Goal: Task Accomplishment & Management: Manage account settings

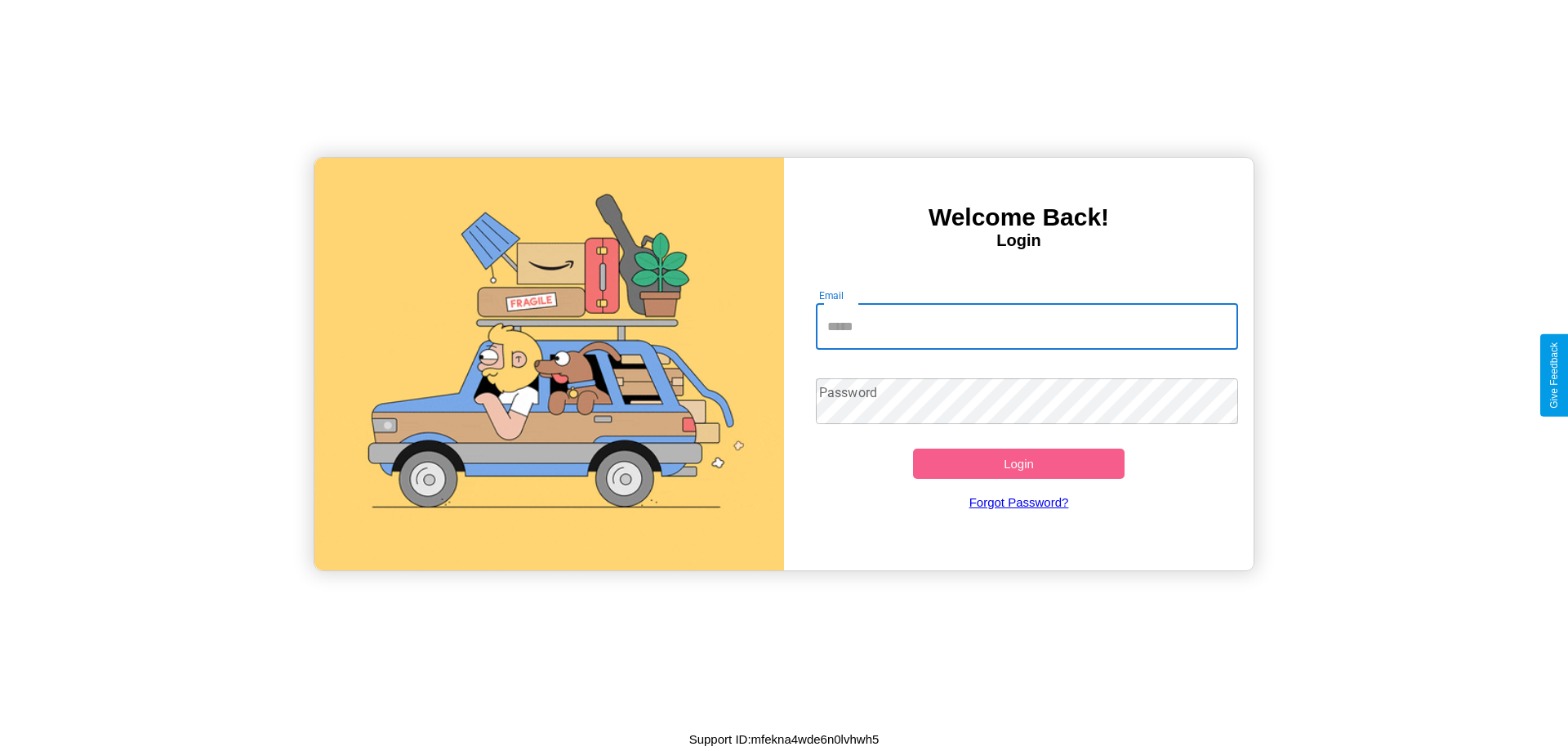
click at [1026, 326] on input "Email" at bounding box center [1027, 327] width 423 height 46
type input "**********"
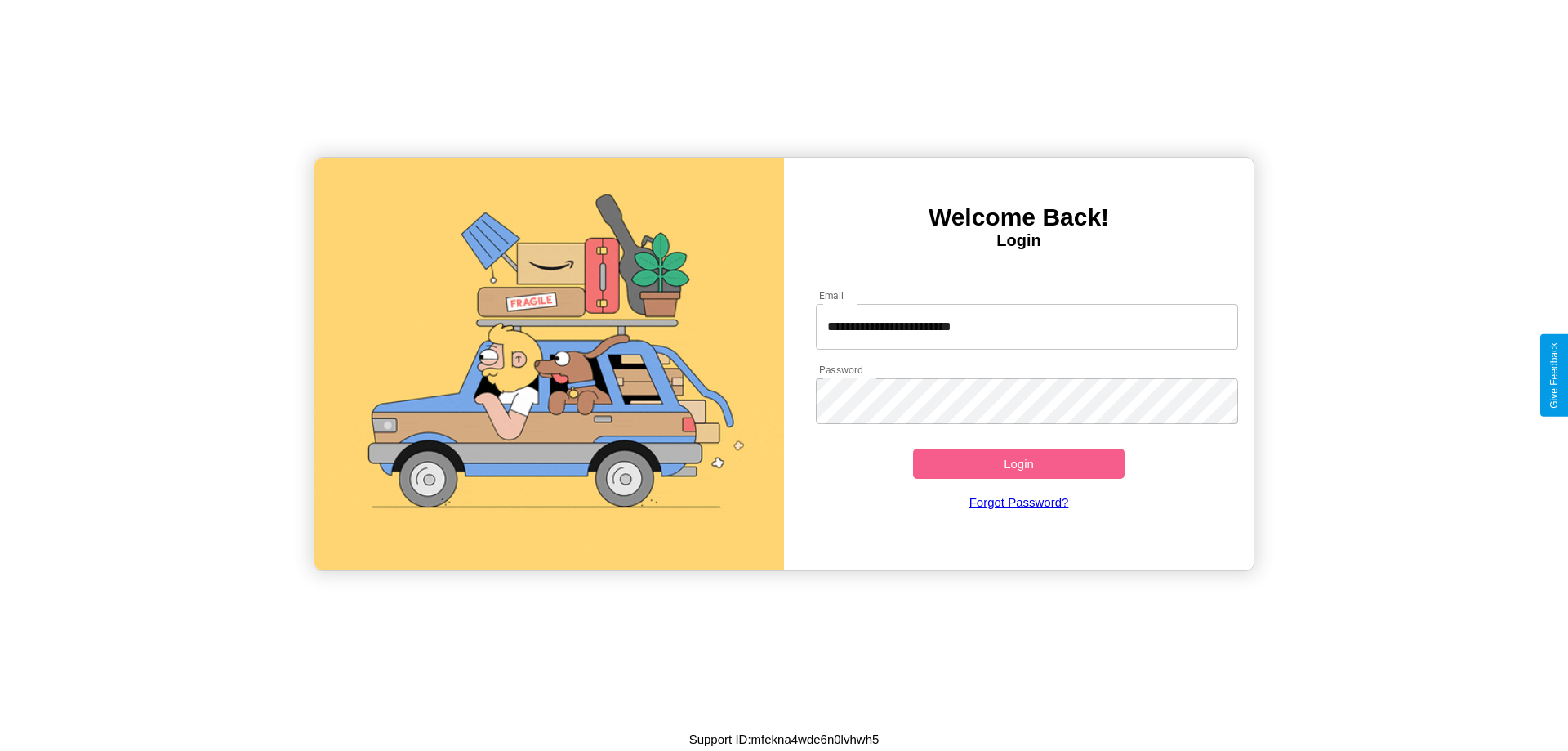
click at [1018, 463] on button "Login" at bounding box center [1019, 463] width 212 height 30
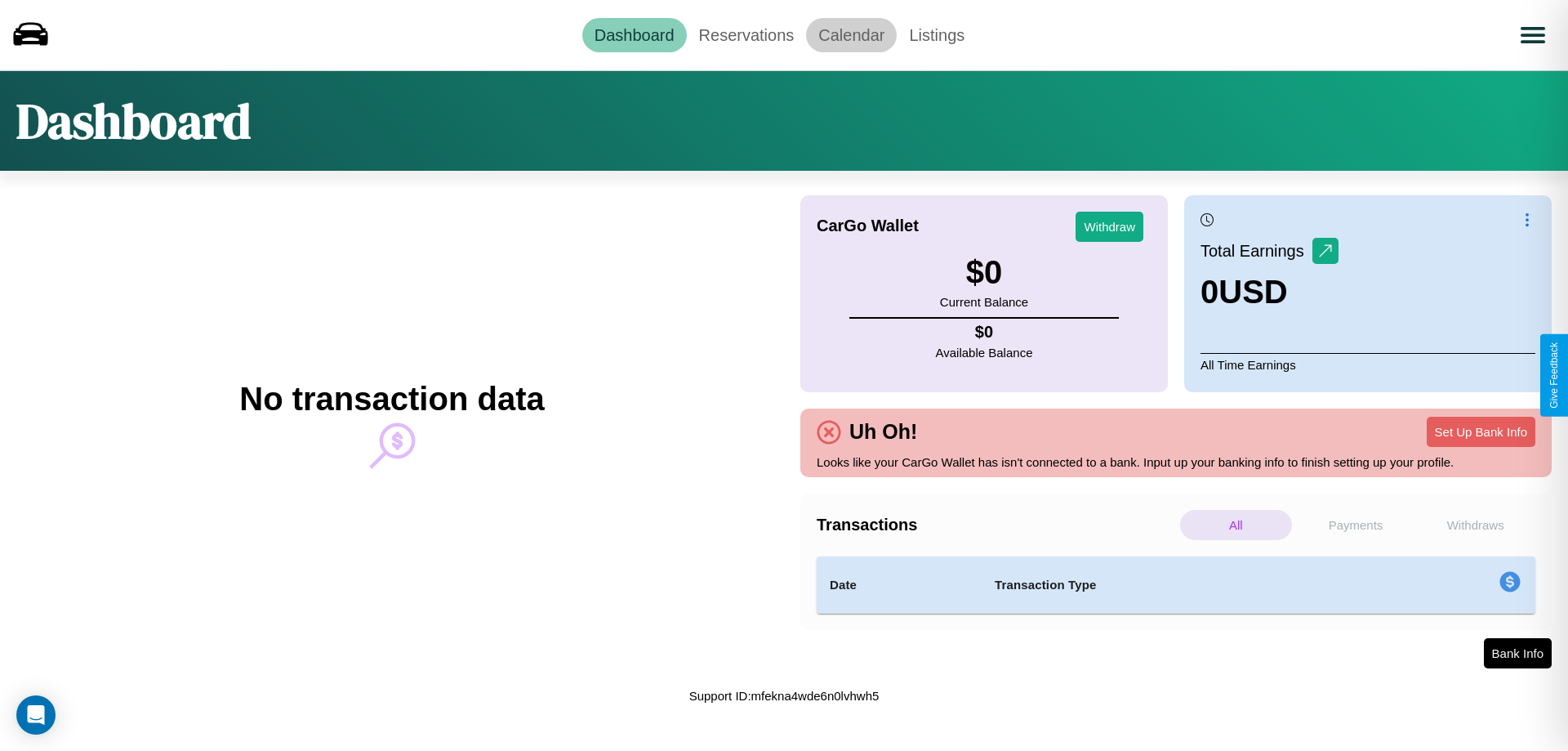
click at [851, 34] on link "Calendar" at bounding box center [851, 35] width 90 height 34
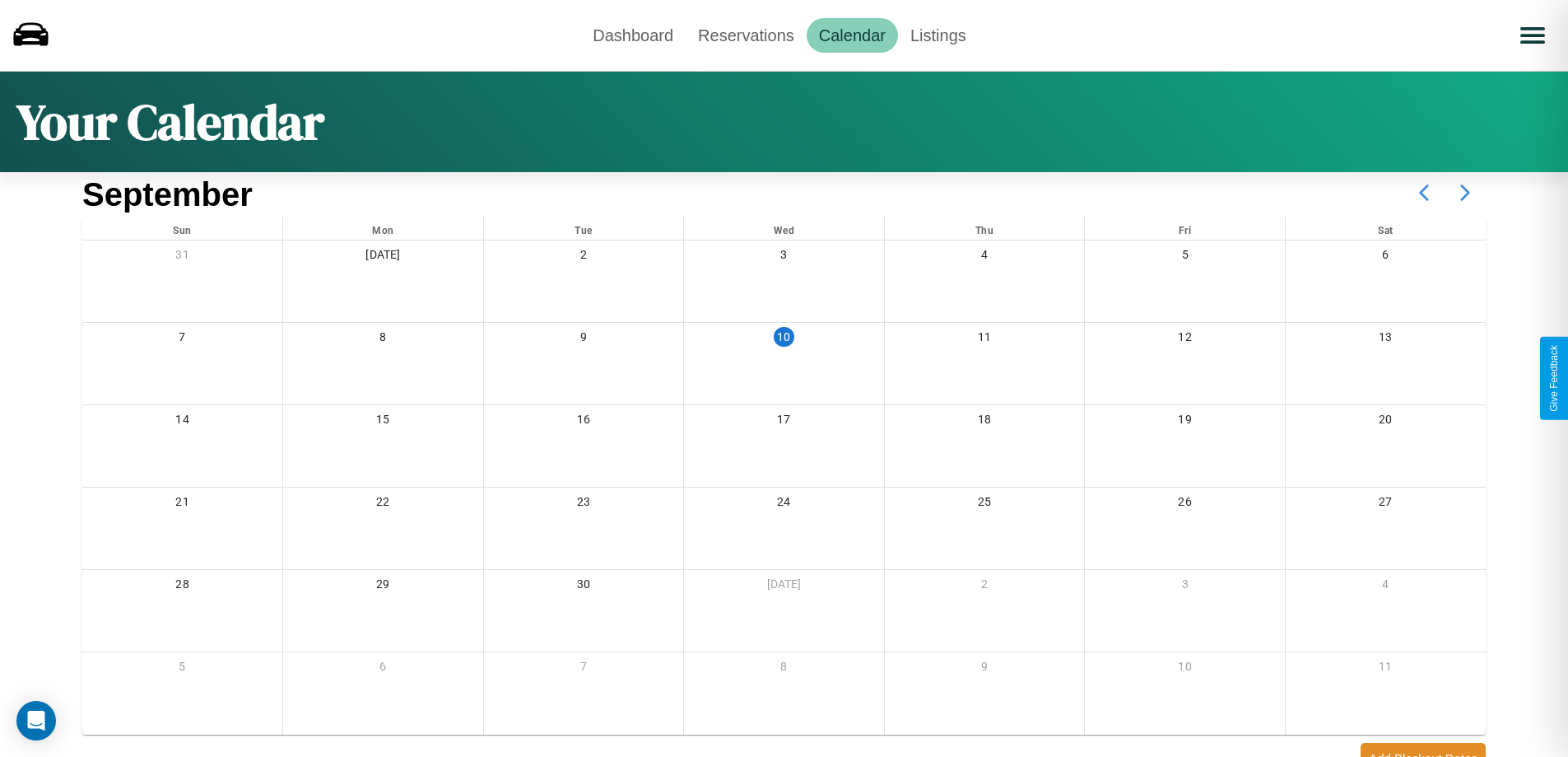
click at [1465, 193] on icon at bounding box center [1465, 193] width 41 height 41
click at [746, 35] on link "Reservations" at bounding box center [746, 36] width 121 height 35
